Goal: Information Seeking & Learning: Learn about a topic

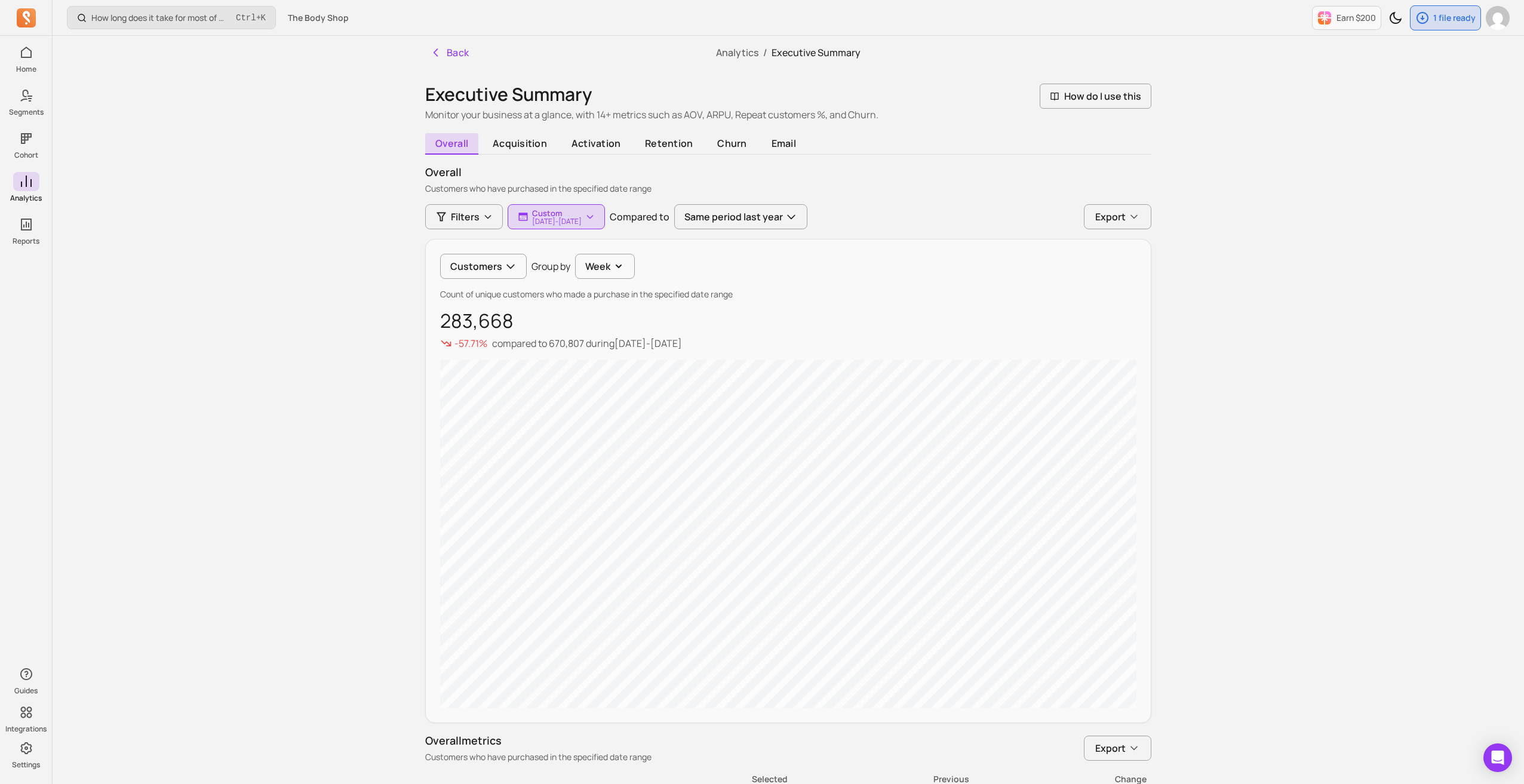
drag, startPoint x: 613, startPoint y: 341, endPoint x: 738, endPoint y: 341, distance: 125.0
click at [738, 341] on div "-57.71% compared to 670,807 during [DATE] - [DATE]" at bounding box center [788, 343] width 697 height 14
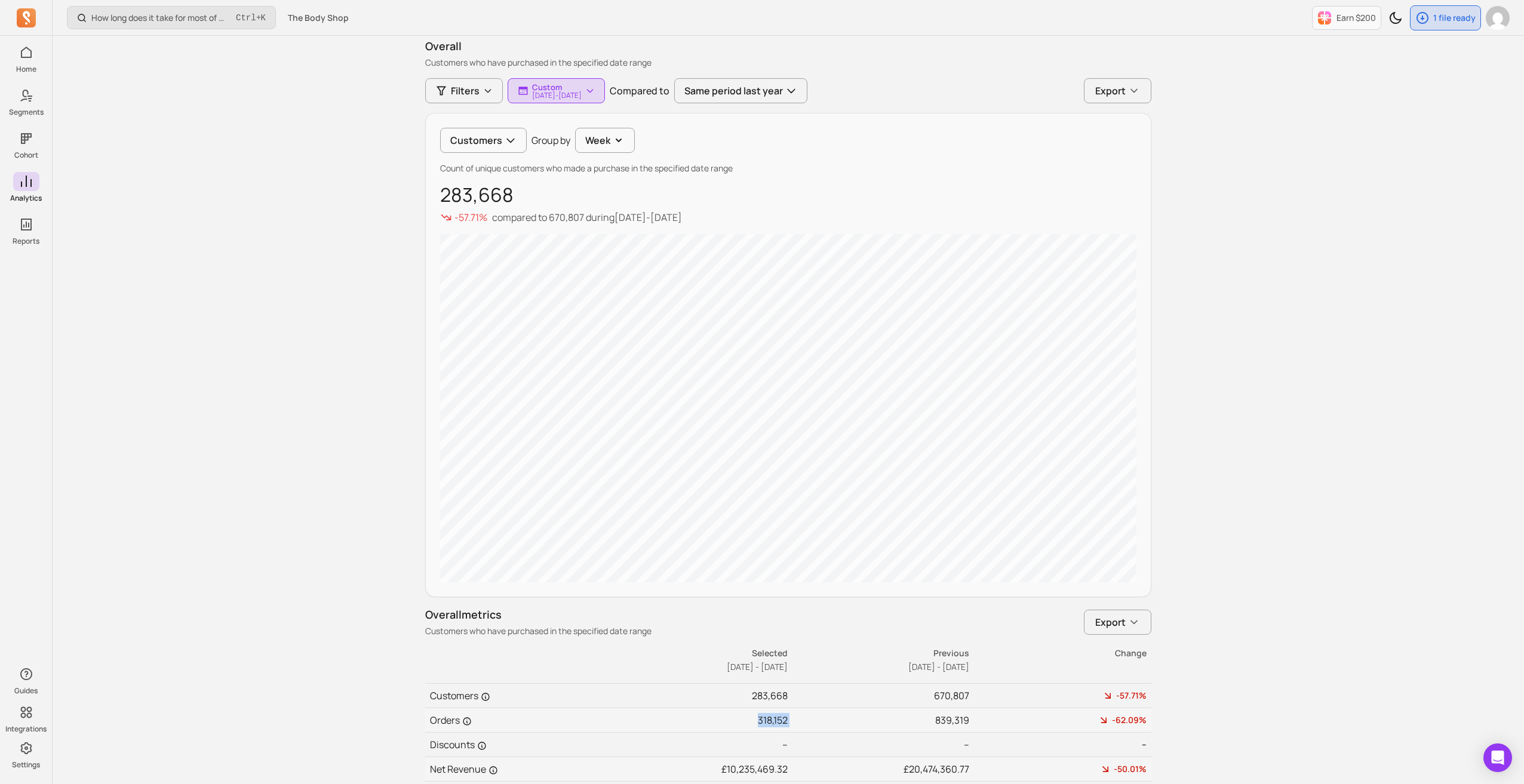
scroll to position [179, 0]
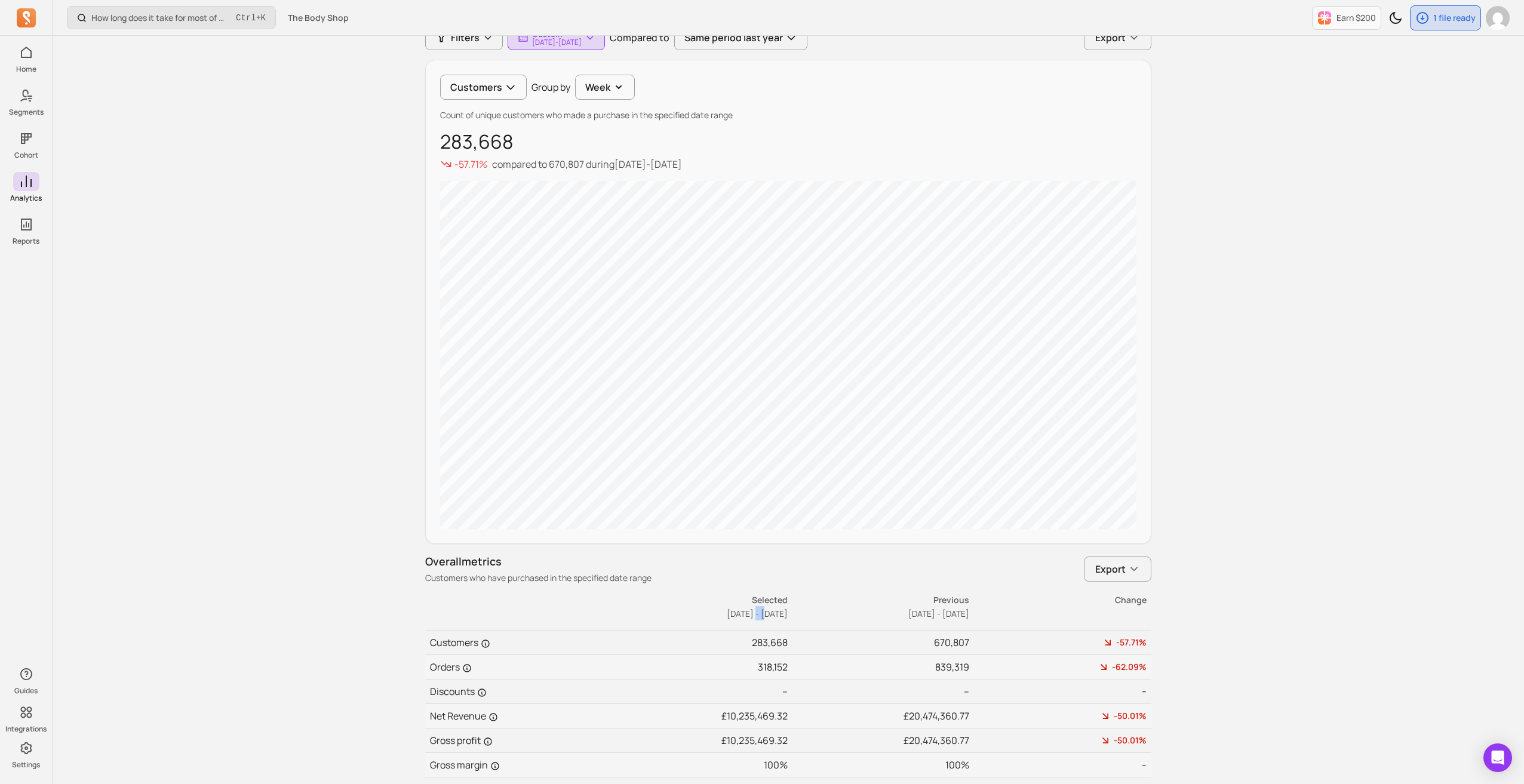
drag, startPoint x: 735, startPoint y: 610, endPoint x: 719, endPoint y: 611, distance: 16.0
click at [727, 611] on span "[DATE] - [DATE]" at bounding box center [758, 613] width 61 height 11
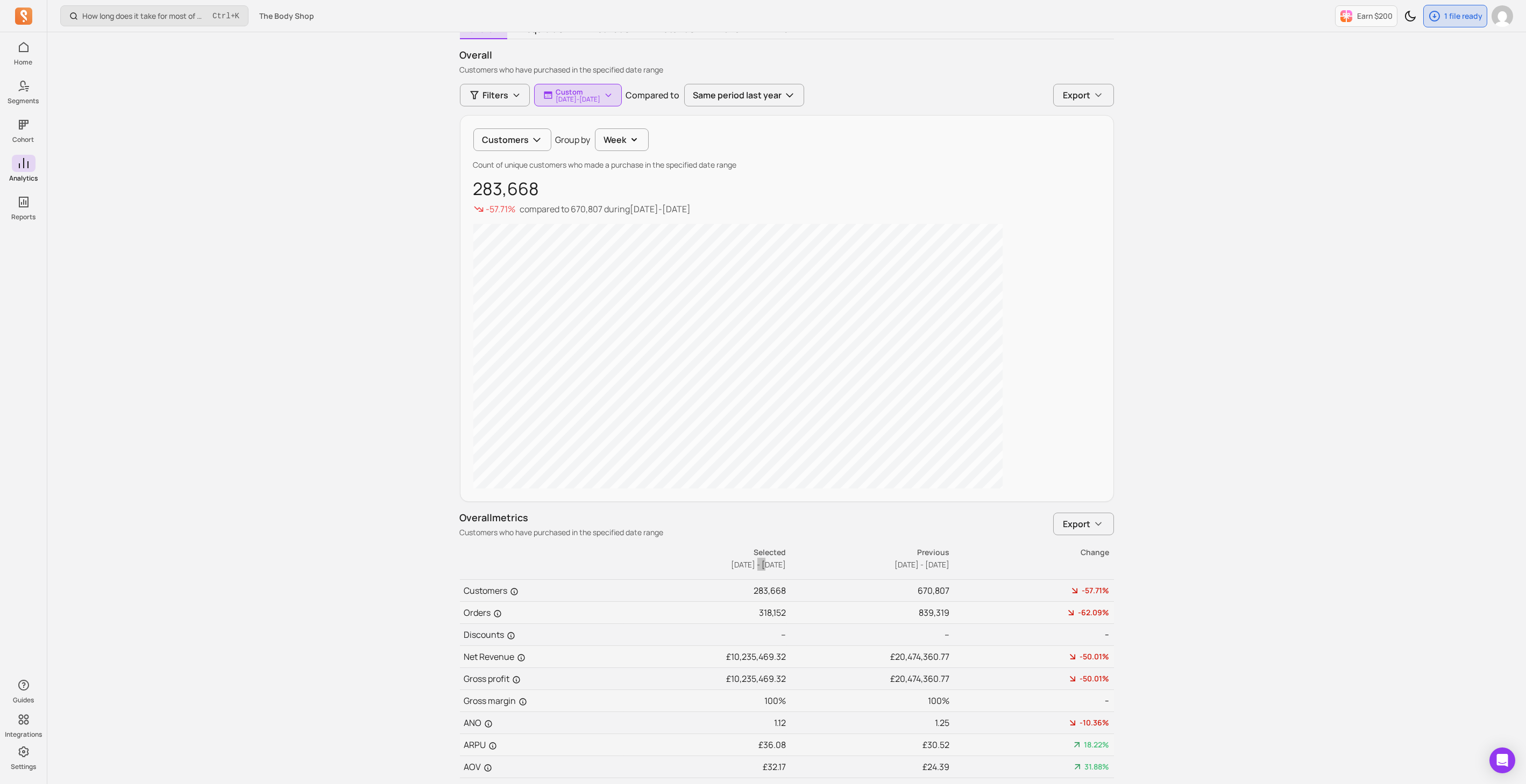
scroll to position [40, 0]
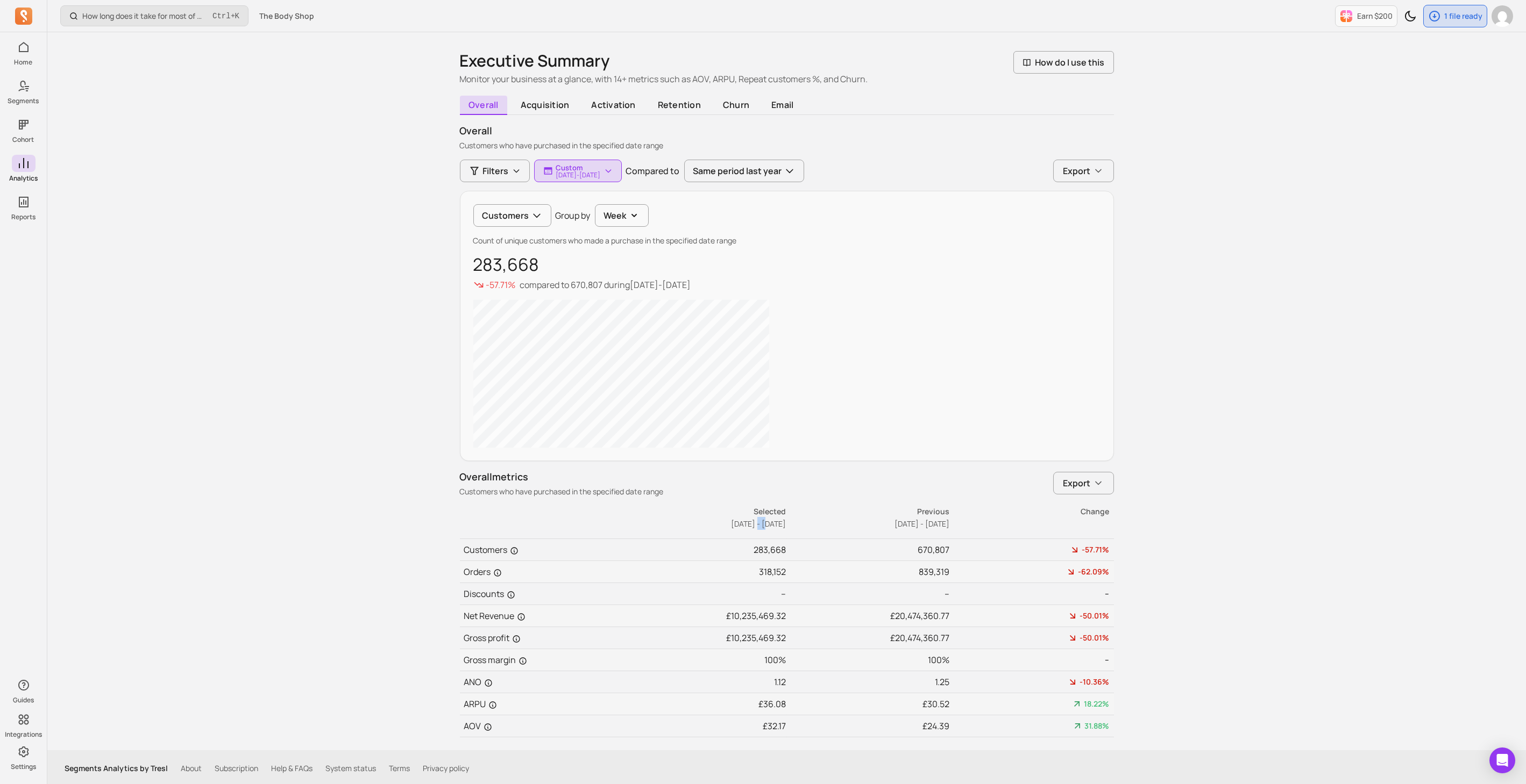
click at [1261, 289] on div "How long does it take for most of my customers to buy again? Ctrl + K The Body …" at bounding box center [786, 381] width 1479 height 811
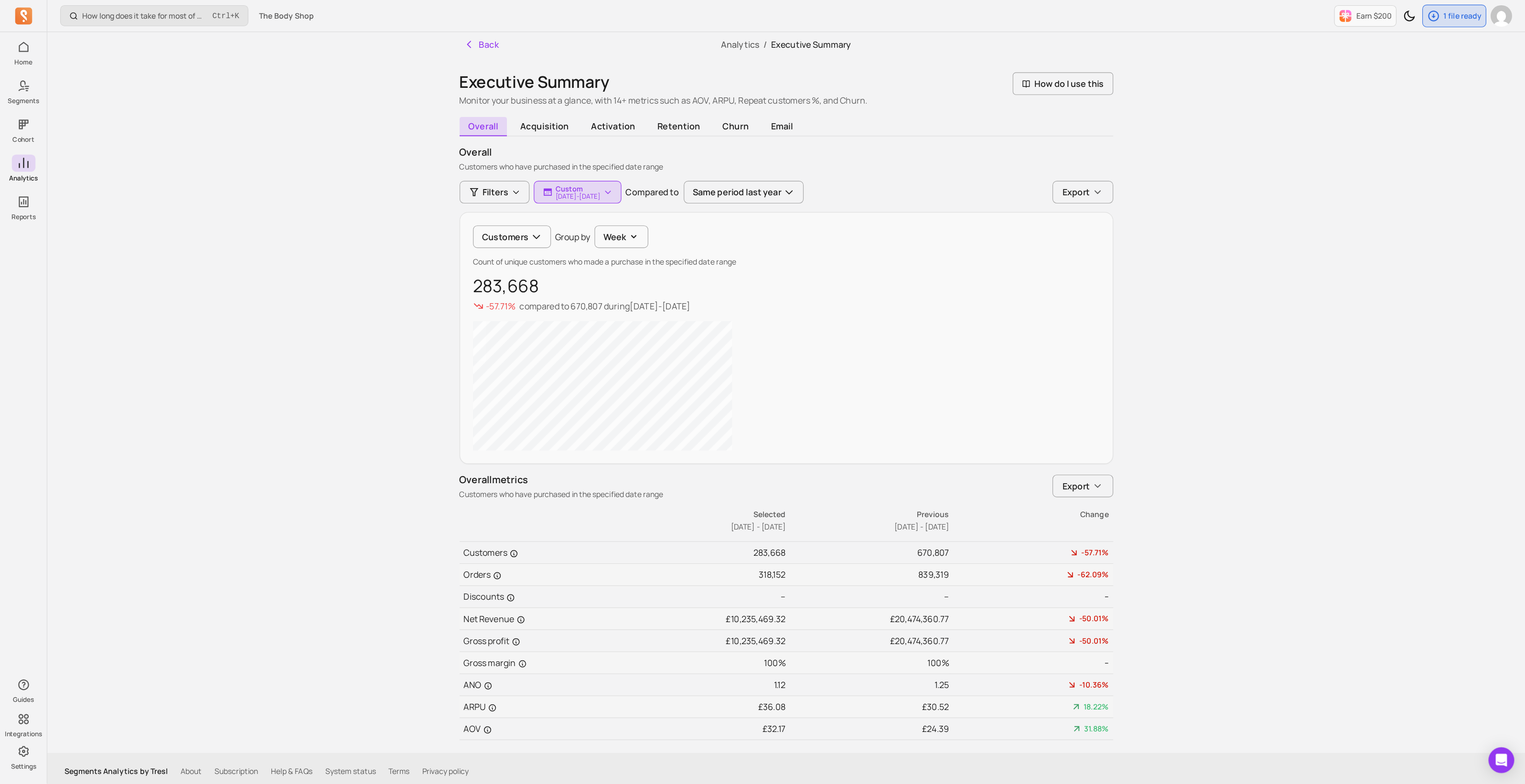
scroll to position [0, 0]
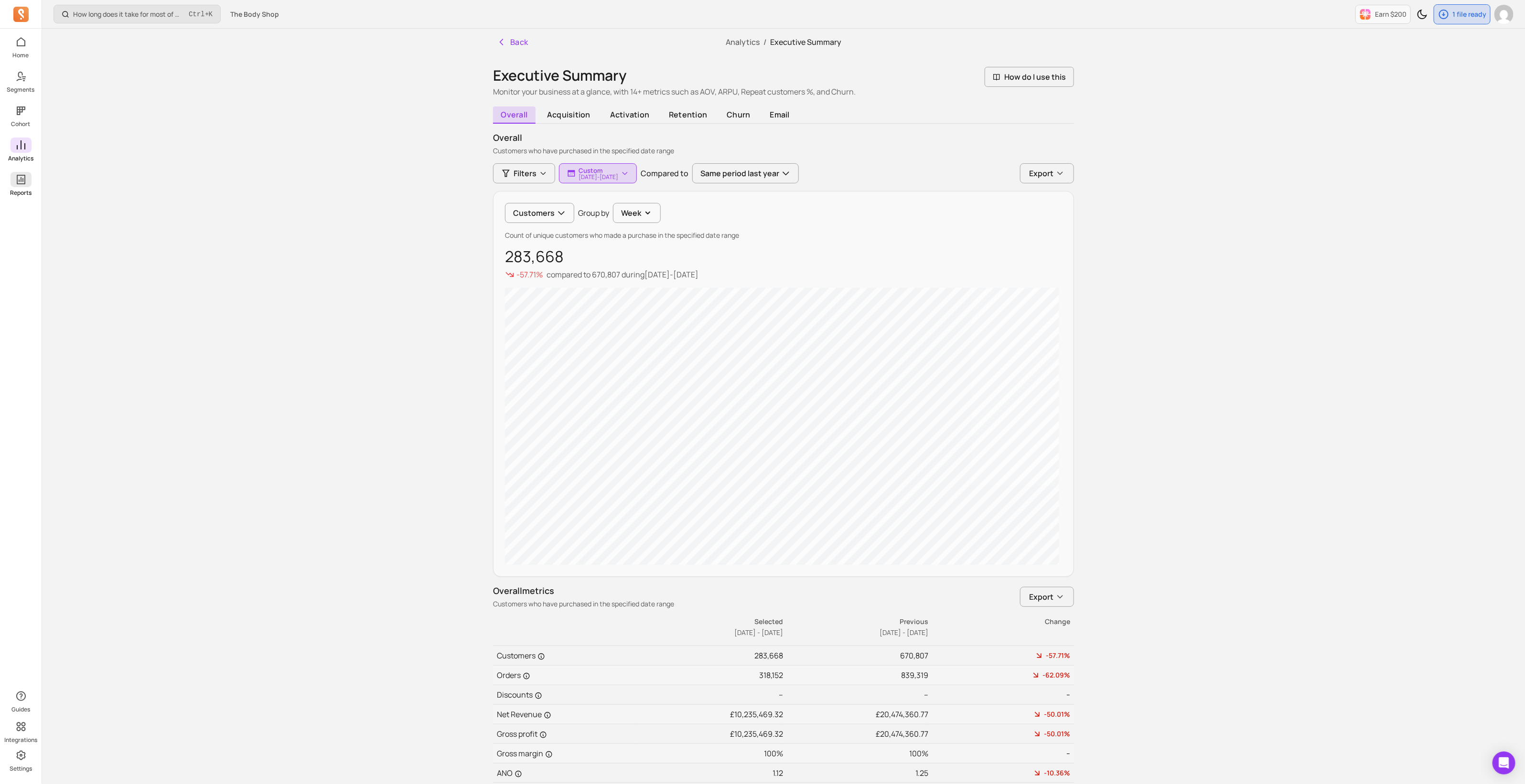
click at [23, 189] on p "Reports" at bounding box center [21, 193] width 21 height 8
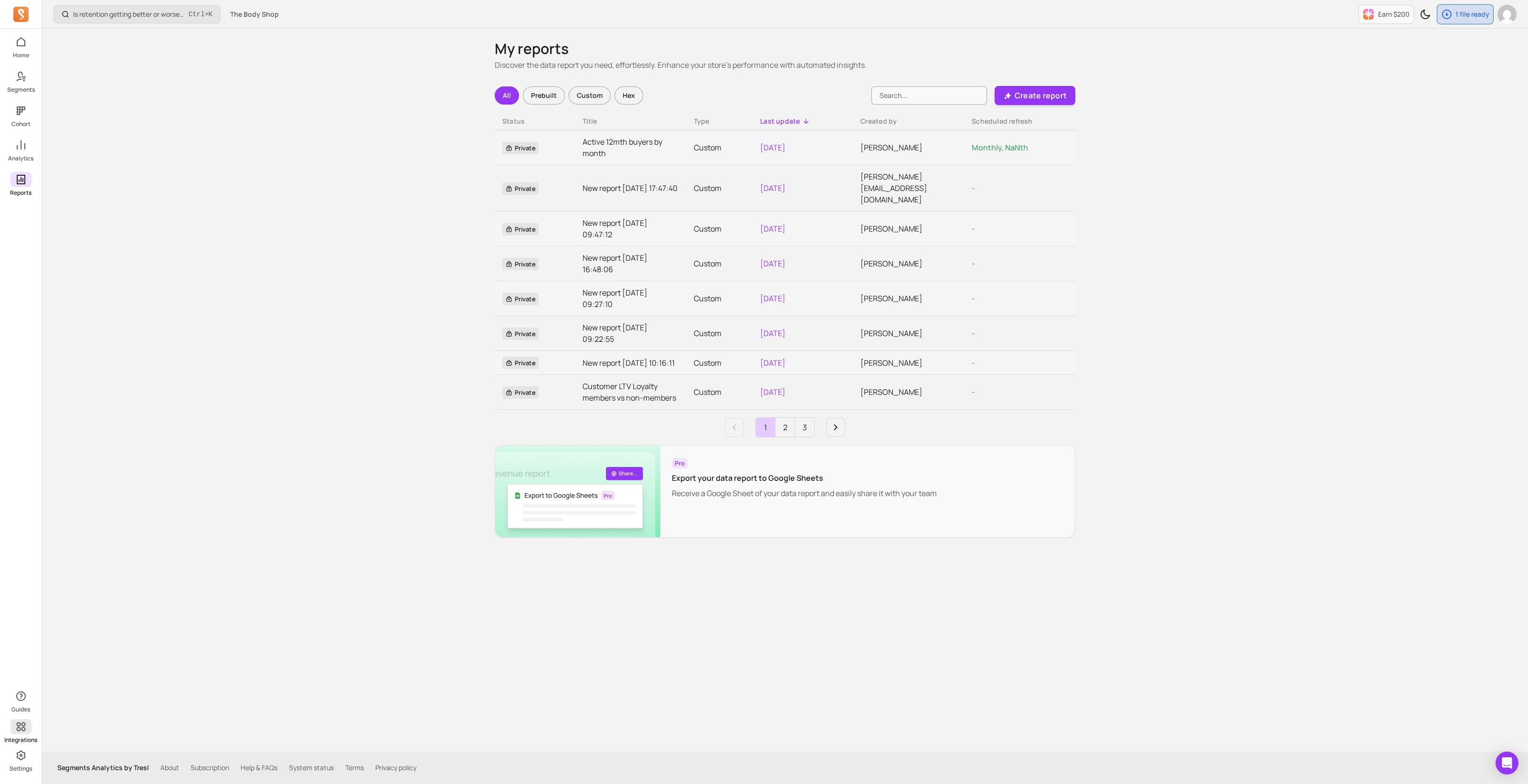
click at [24, 626] on p "Integrations" at bounding box center [21, 740] width 33 height 8
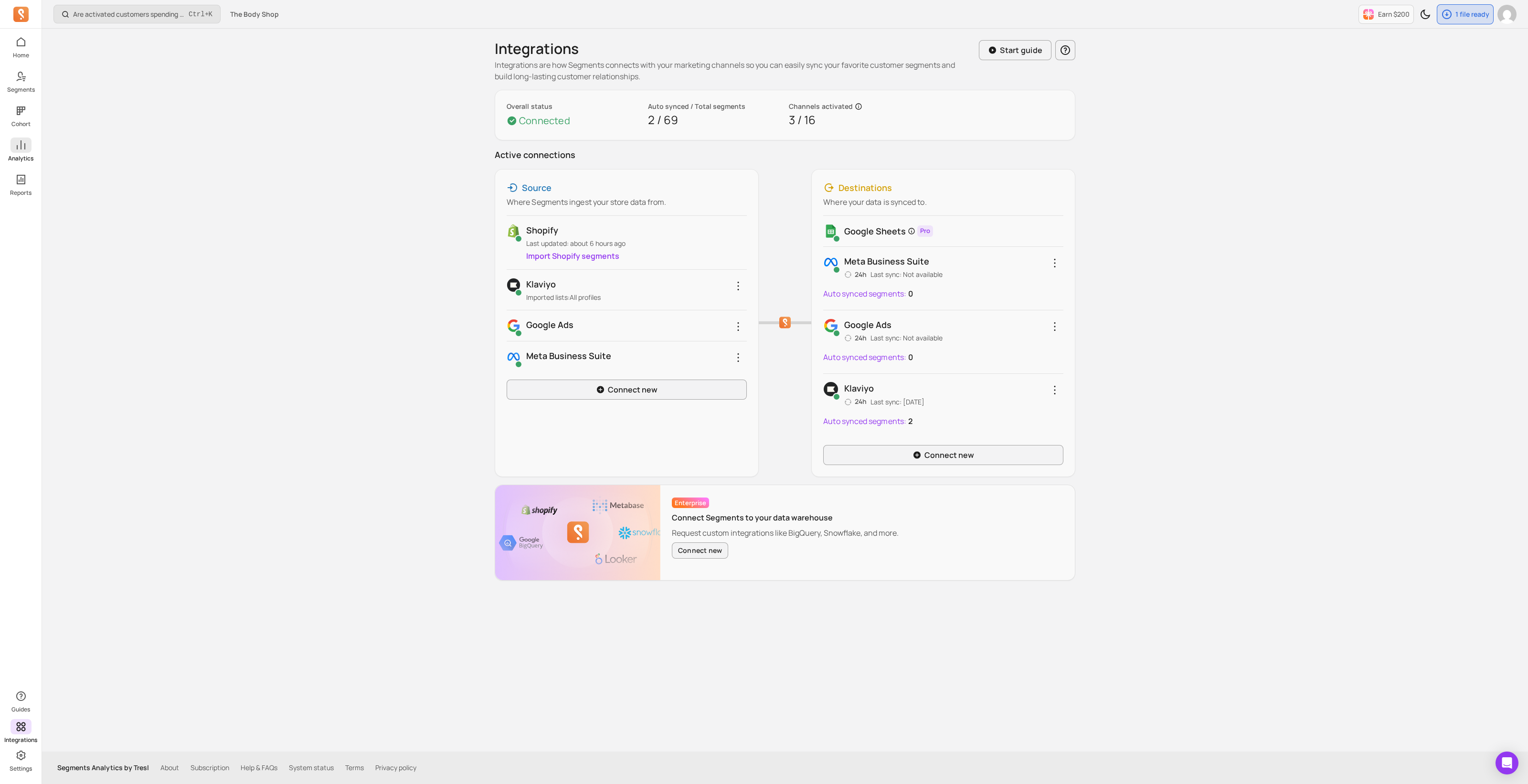
click at [14, 160] on p "Analytics" at bounding box center [21, 158] width 26 height 8
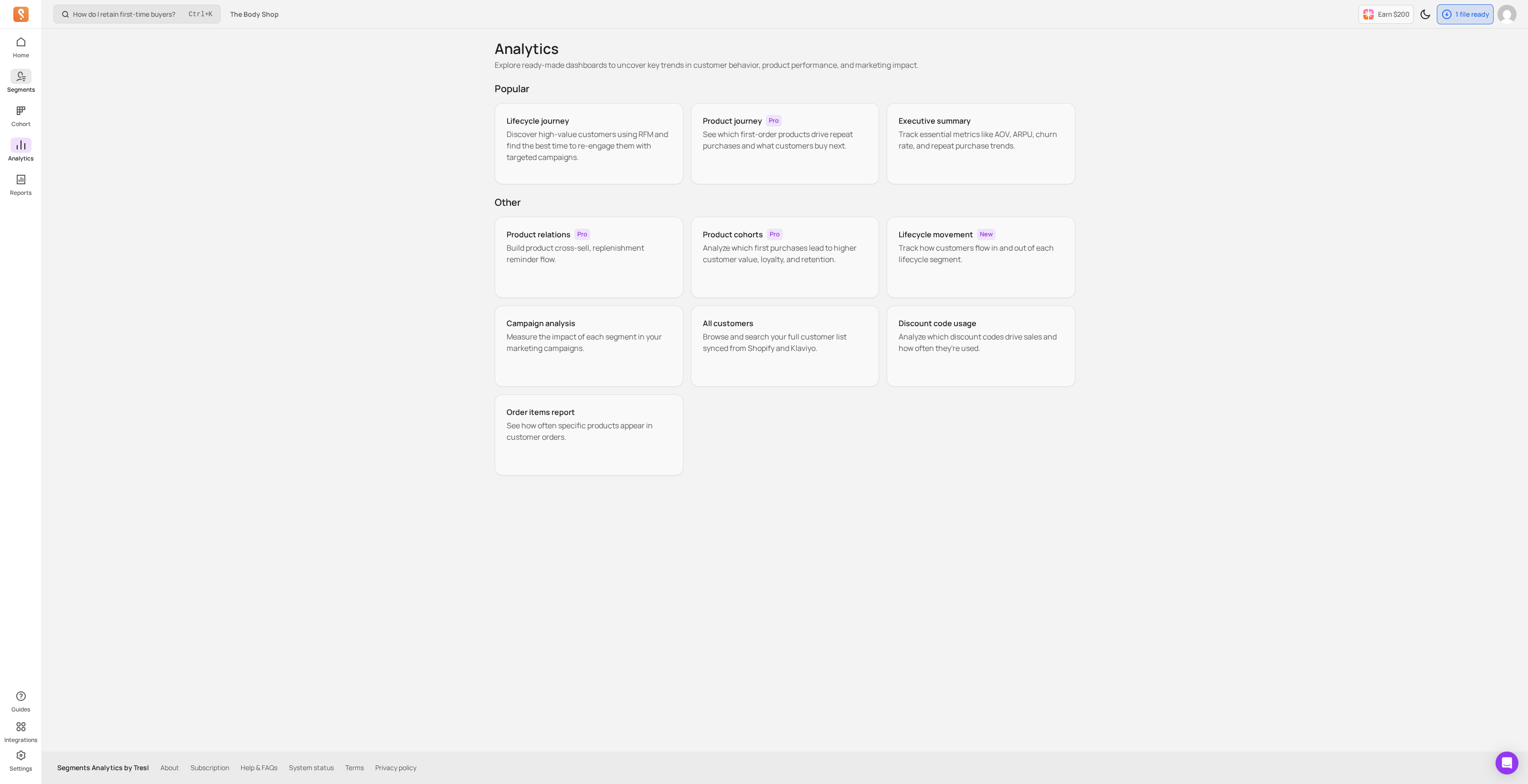
click at [14, 81] on span at bounding box center [21, 77] width 21 height 15
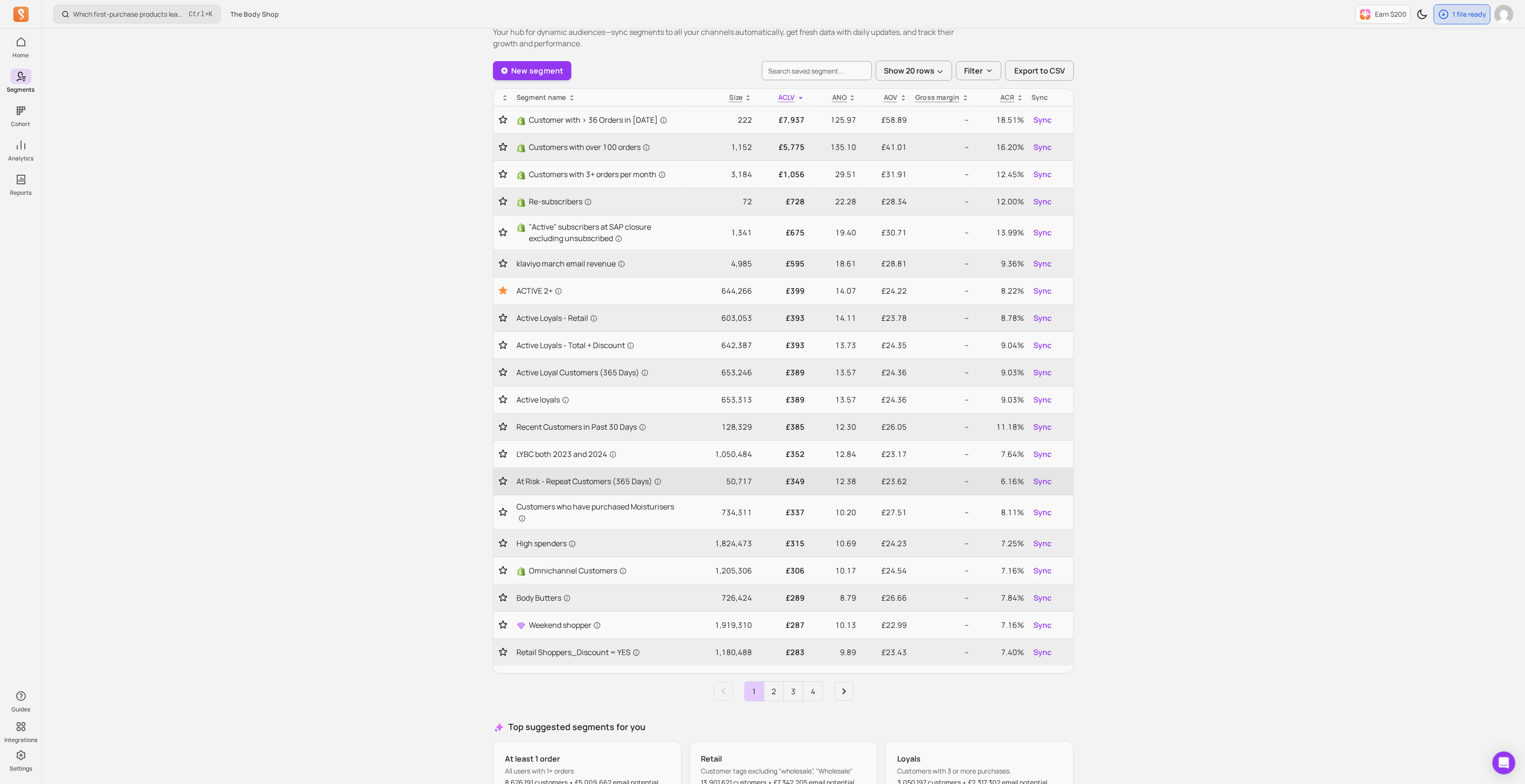
scroll to position [59, 0]
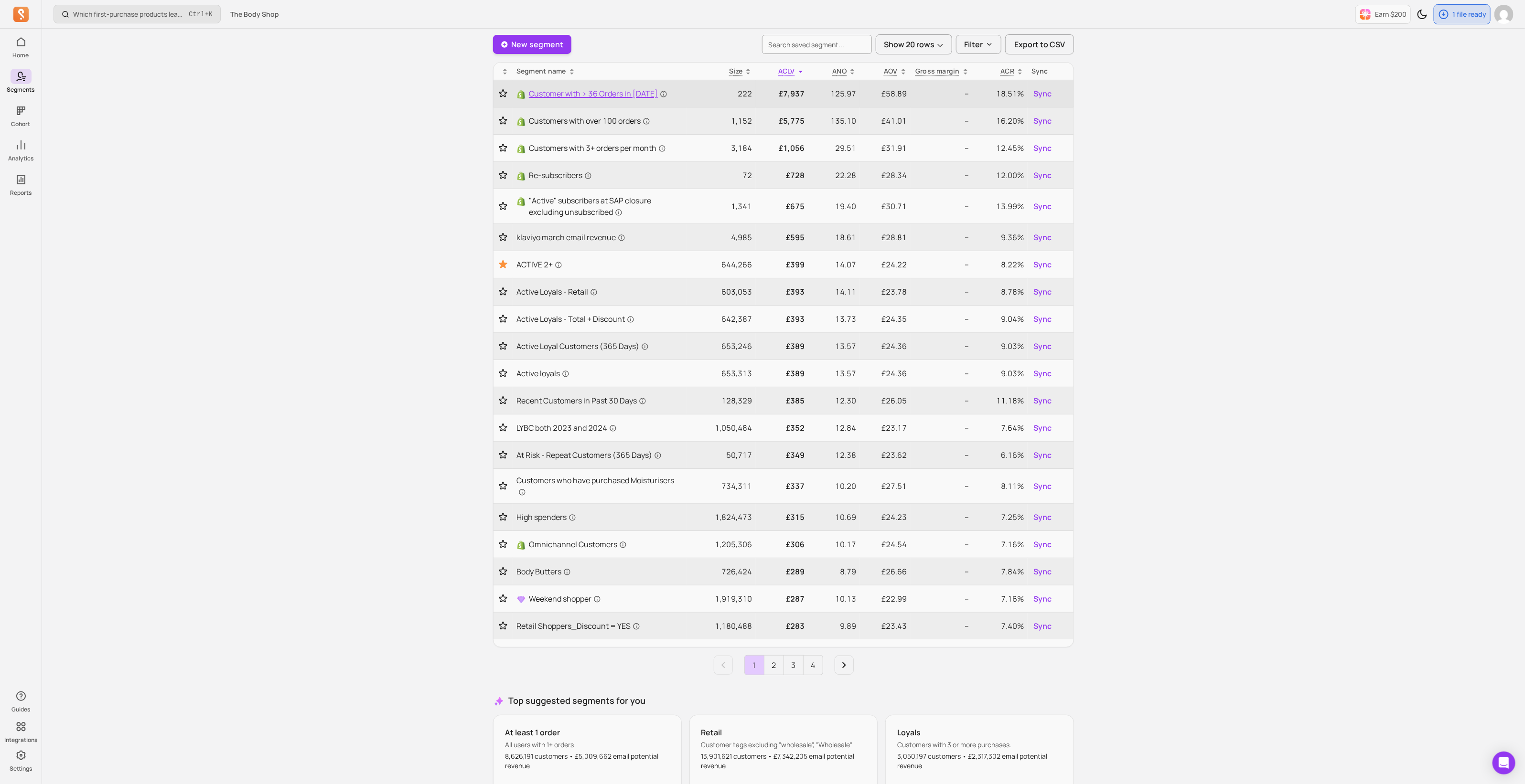
click at [612, 90] on span "Customer with > 36 Orders in [DATE]" at bounding box center [598, 93] width 138 height 11
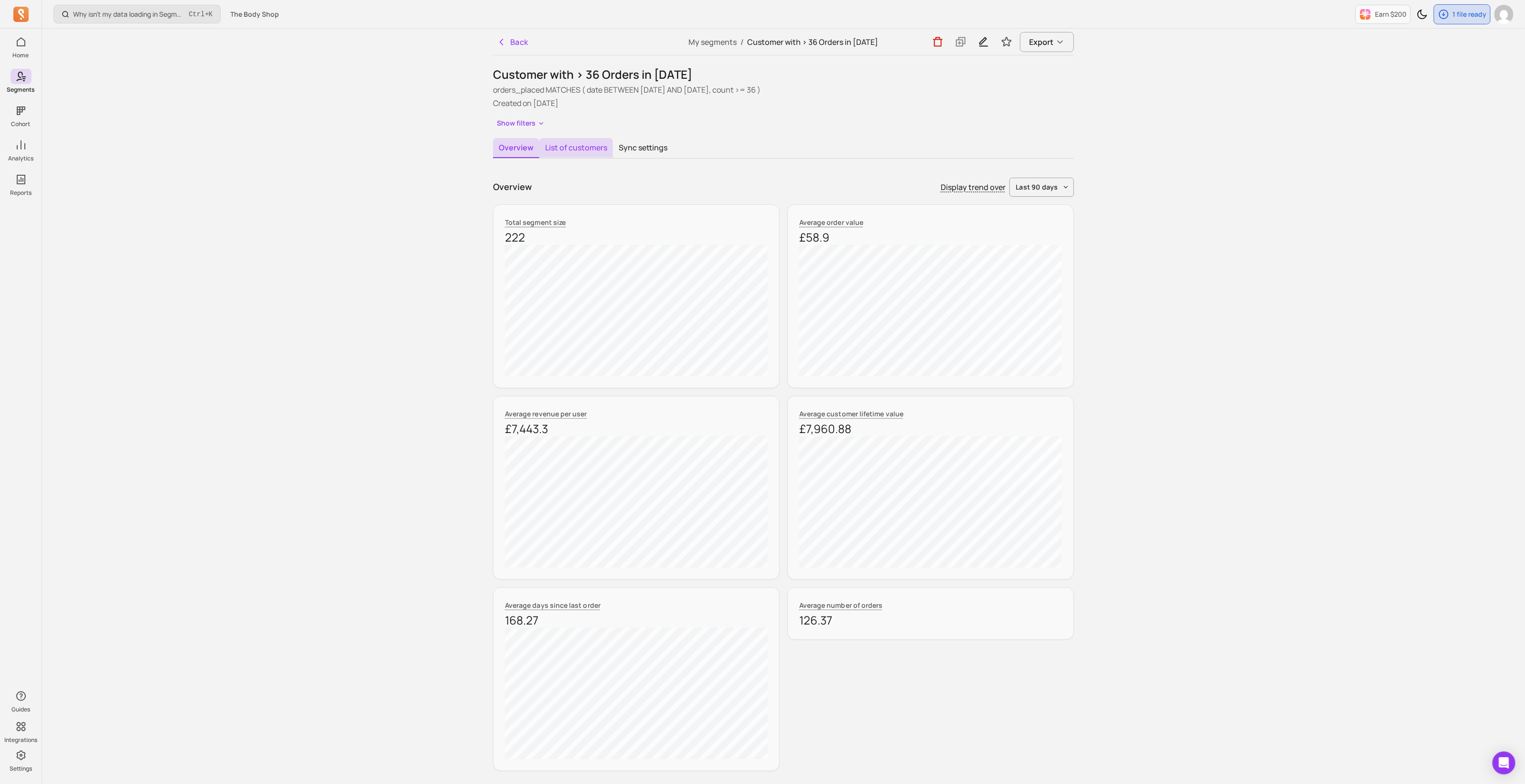
click at [594, 147] on button "List of customers" at bounding box center [576, 148] width 74 height 20
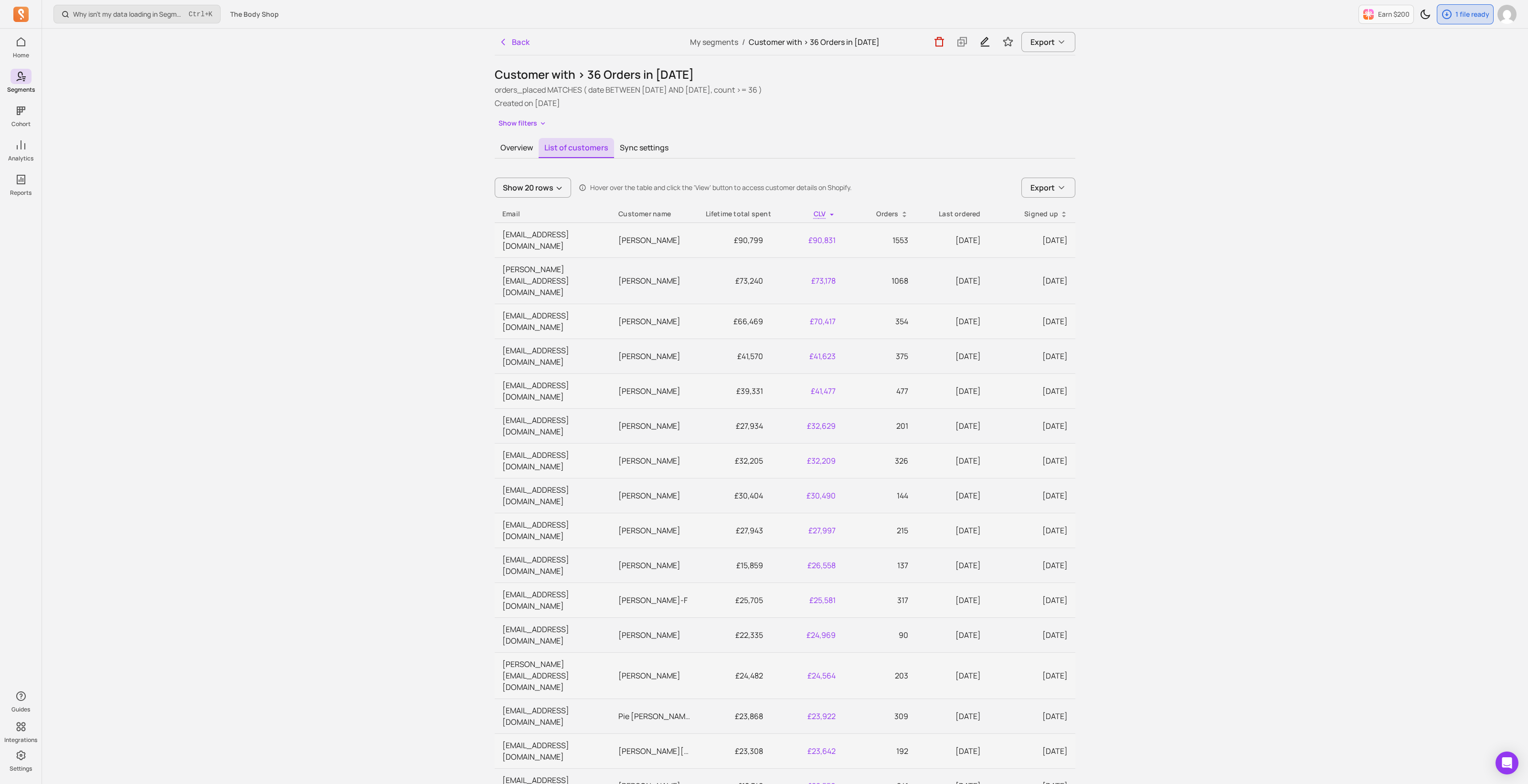
drag, startPoint x: 1170, startPoint y: 622, endPoint x: 515, endPoint y: 758, distance: 669.0
click at [1169, 622] on div "Why isn't my data loading in Segments? Ctrl + K The Body Shop Earn $200 1 file …" at bounding box center [785, 515] width 1486 height 1030
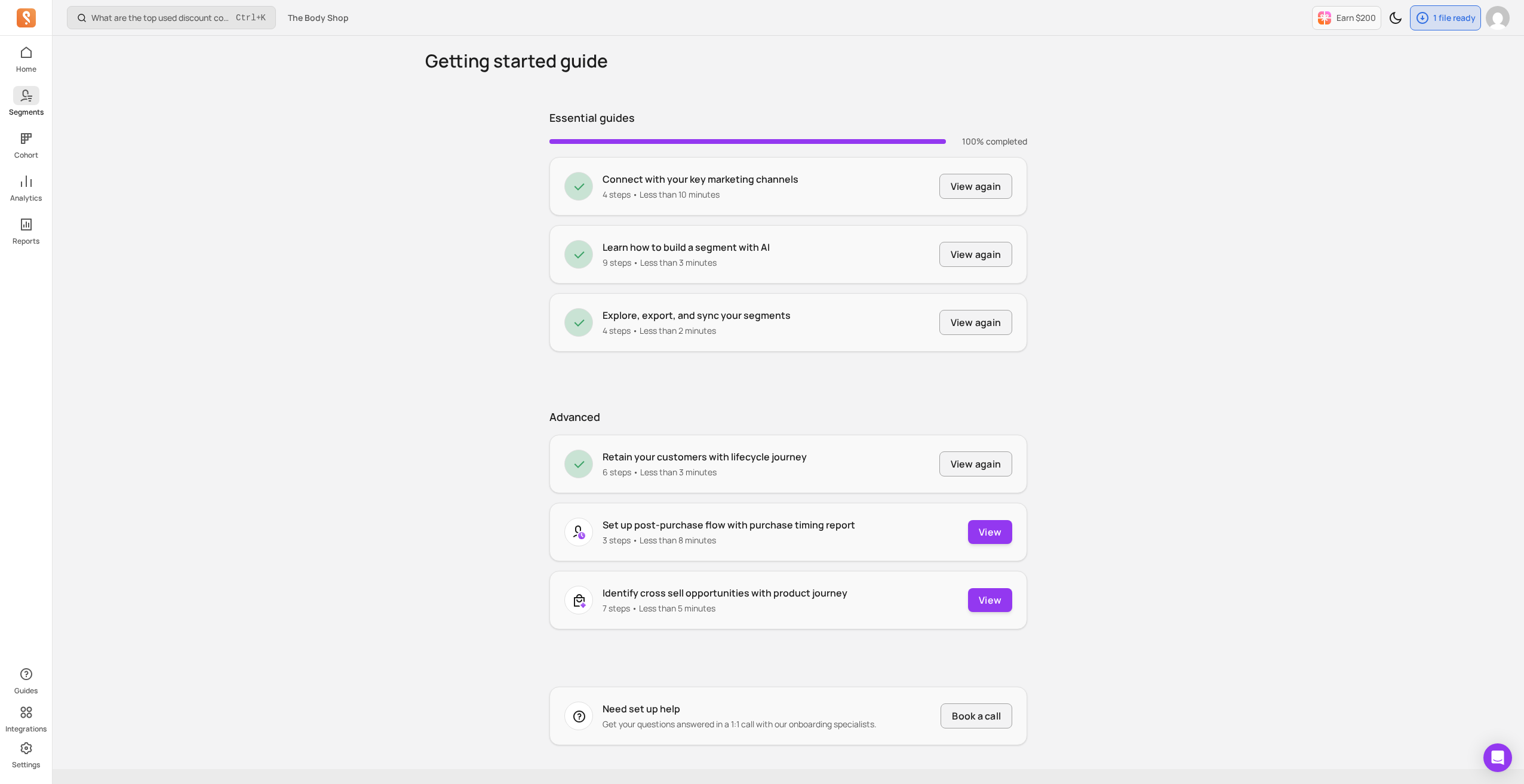
click at [19, 113] on p "Segments" at bounding box center [26, 112] width 35 height 10
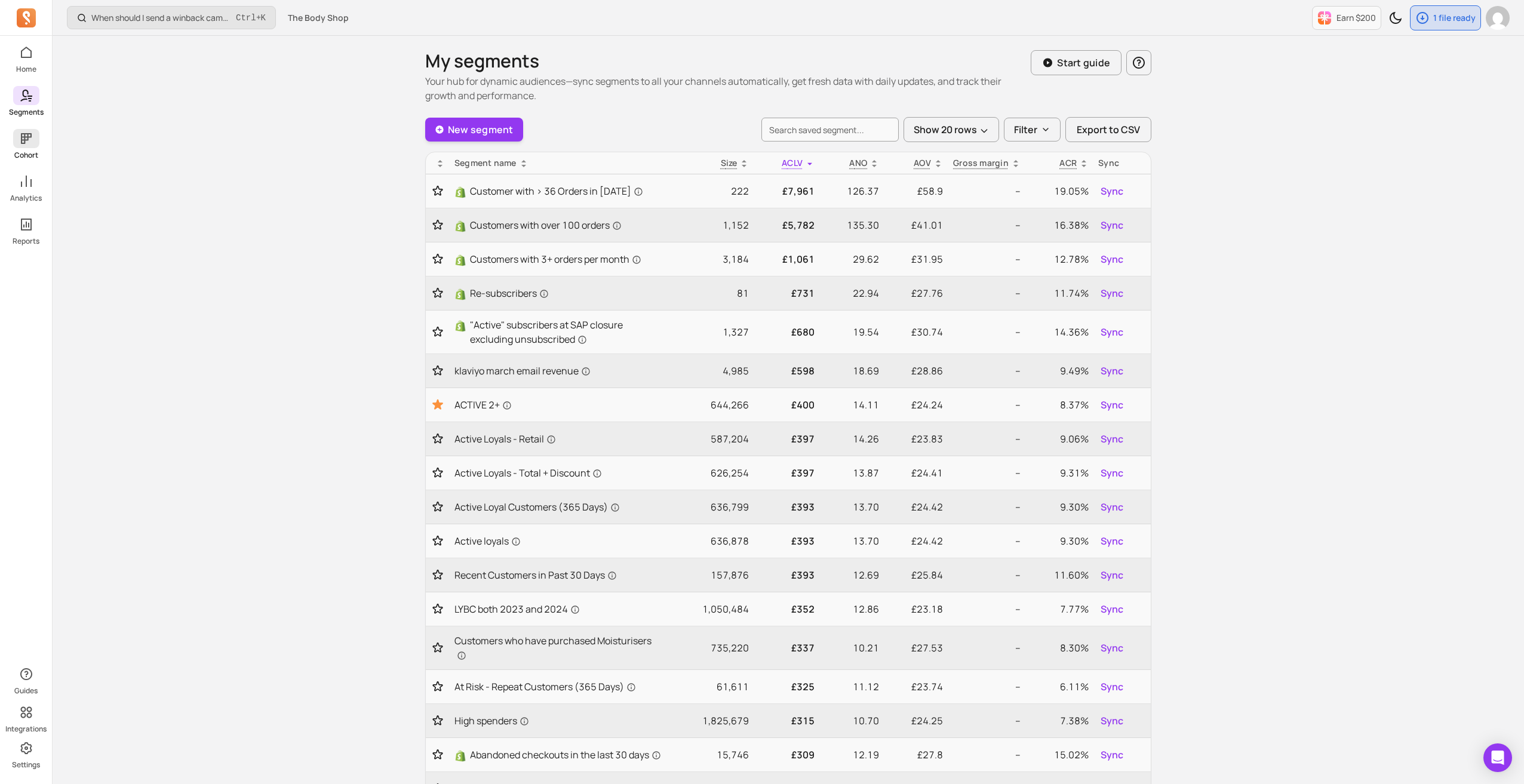
click at [26, 142] on icon at bounding box center [26, 138] width 14 height 14
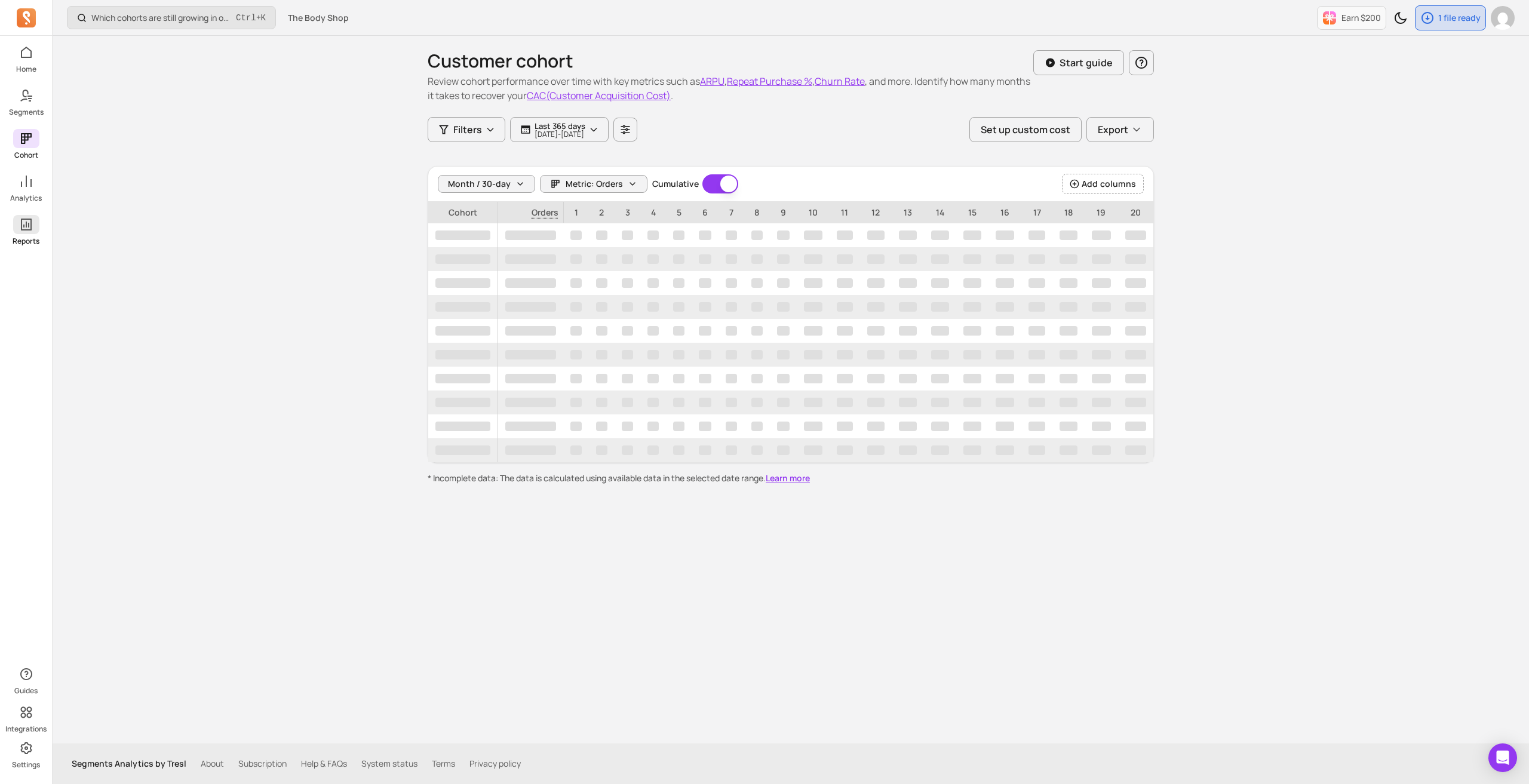
click at [27, 231] on icon at bounding box center [26, 224] width 14 height 14
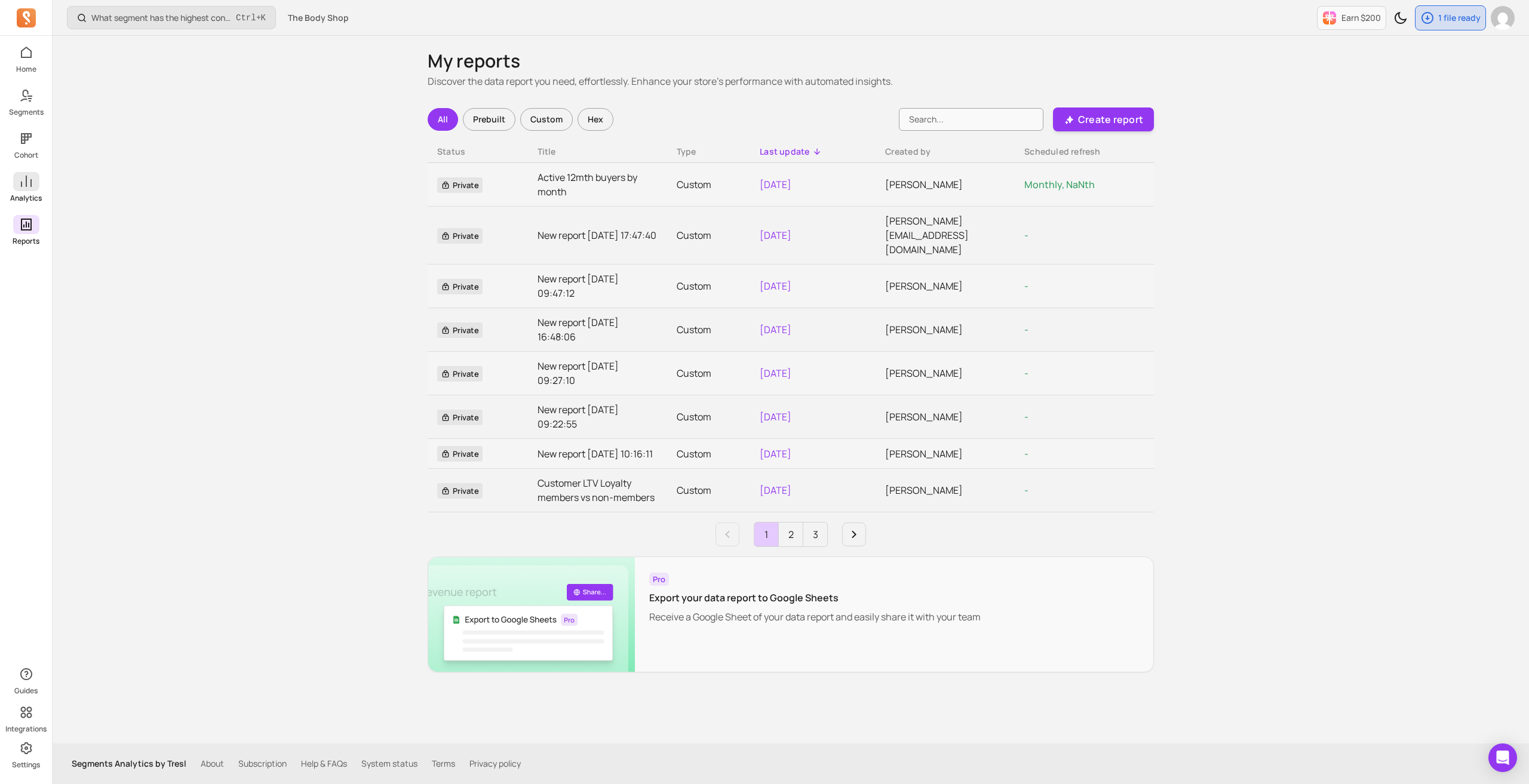
click at [28, 185] on icon at bounding box center [26, 181] width 14 height 14
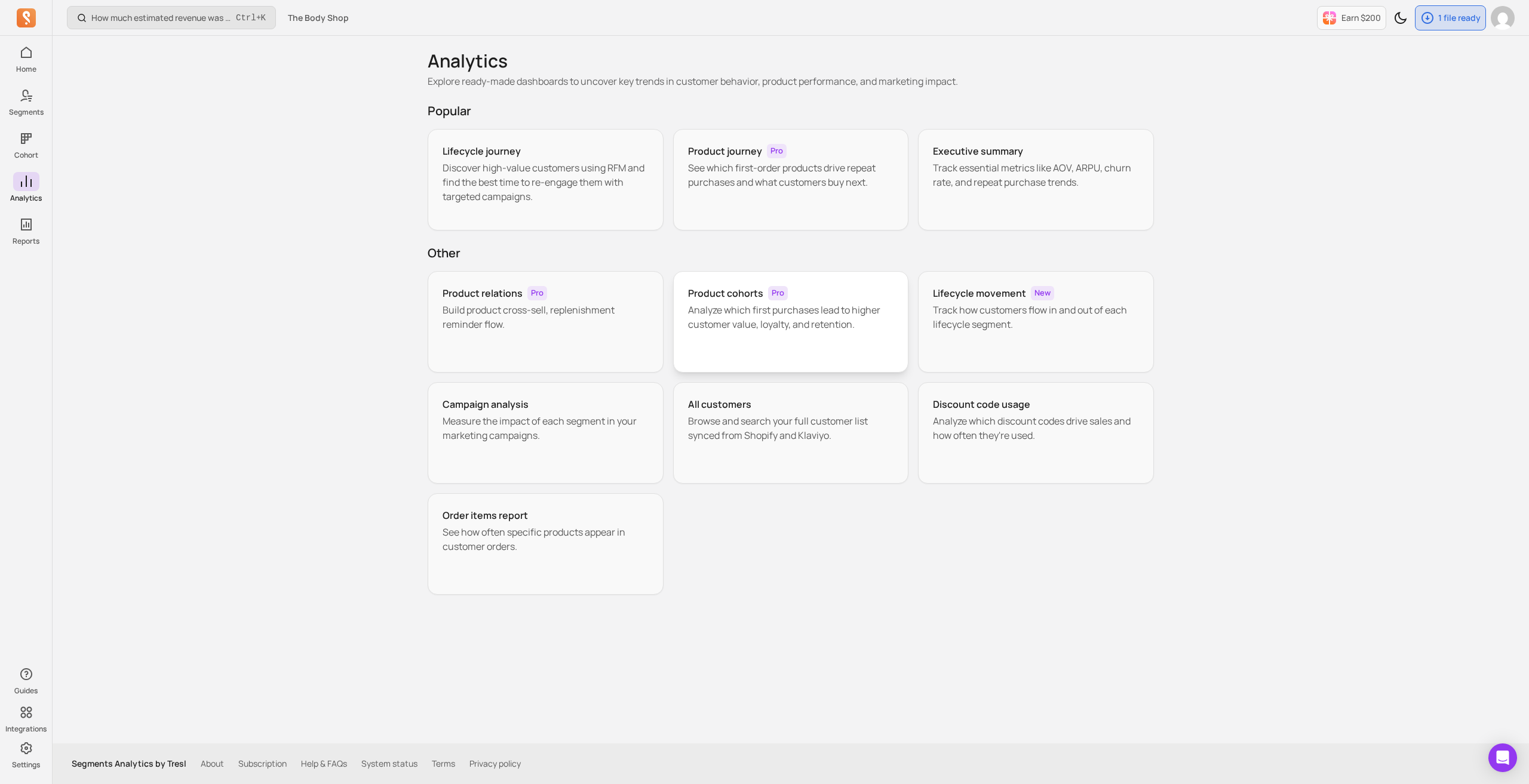
click at [749, 316] on p "Analyze which first purchases lead to higher customer value, loyalty, and reten…" at bounding box center [791, 317] width 206 height 29
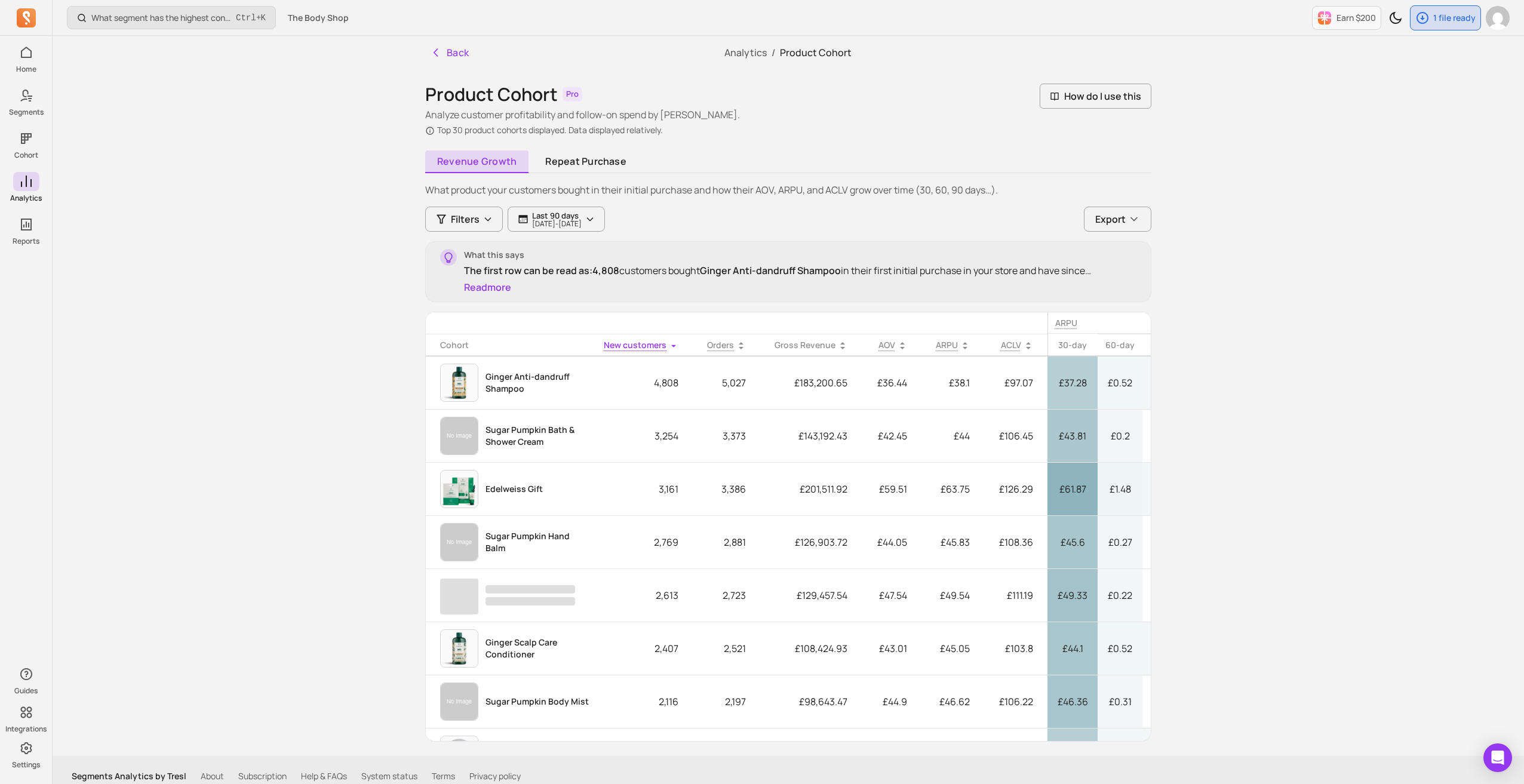
click at [490, 286] on button "Read more" at bounding box center [487, 287] width 47 height 14
